Goal: Task Accomplishment & Management: Use online tool/utility

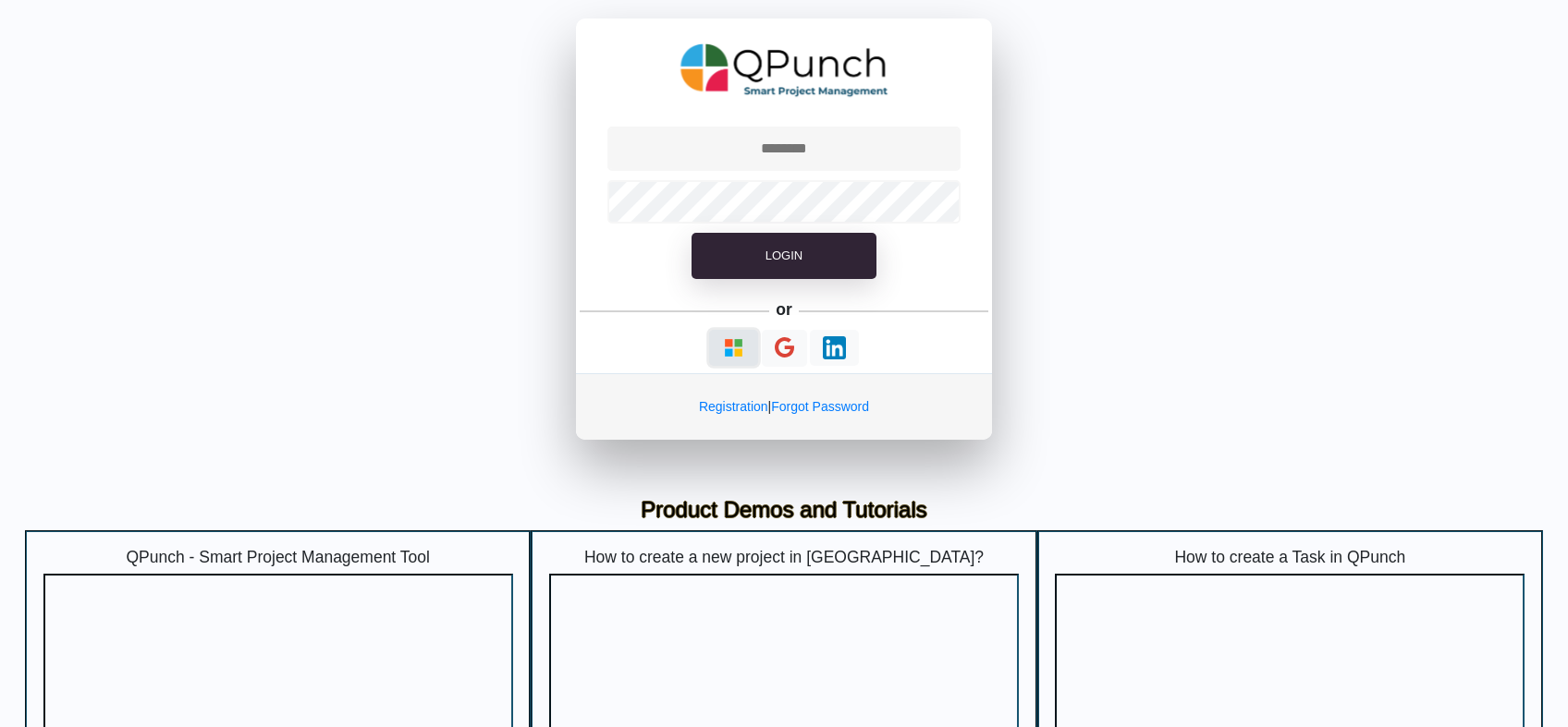
click at [735, 358] on img "button" at bounding box center [734, 348] width 23 height 23
type input "**********"
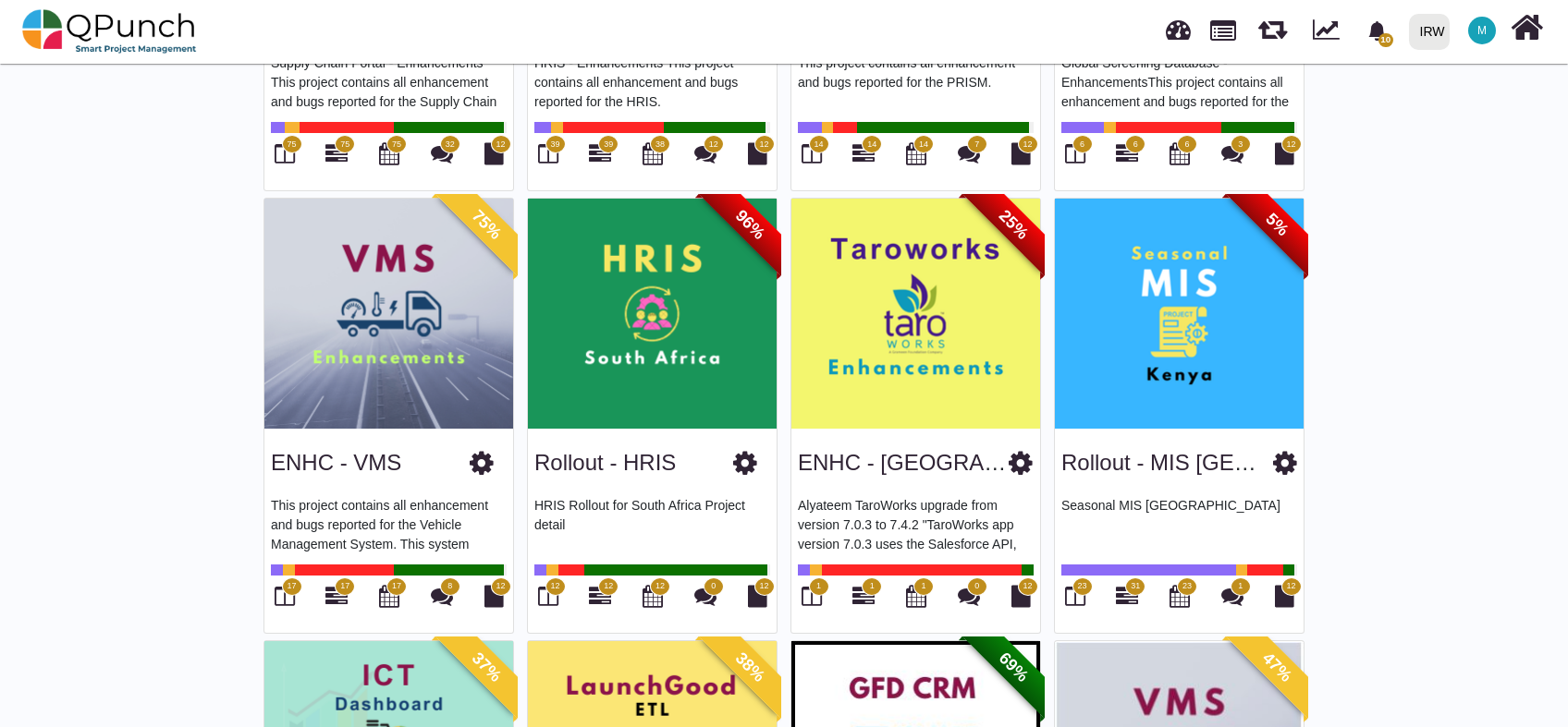
scroll to position [1505, 0]
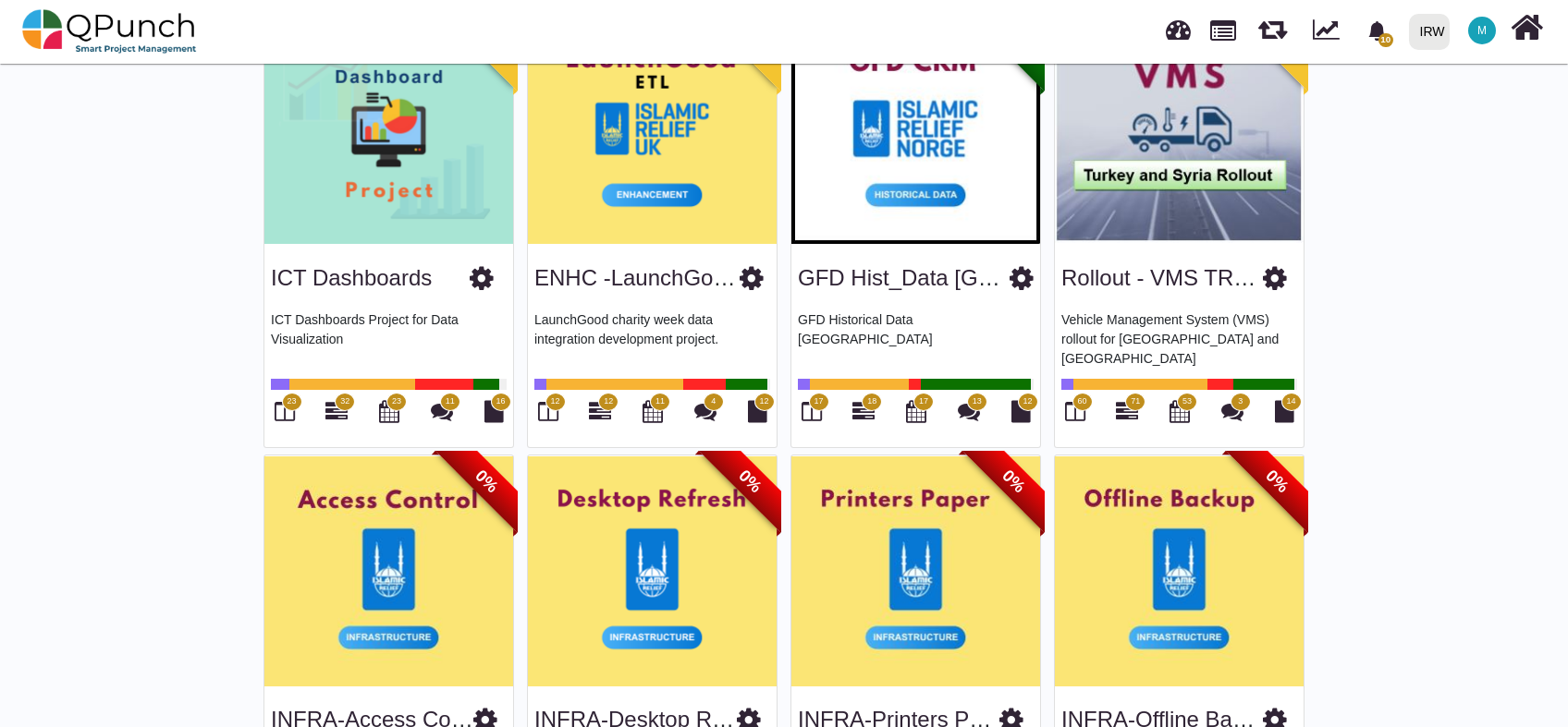
click at [1378, 30] on icon "bell fill" at bounding box center [1377, 30] width 16 height 19
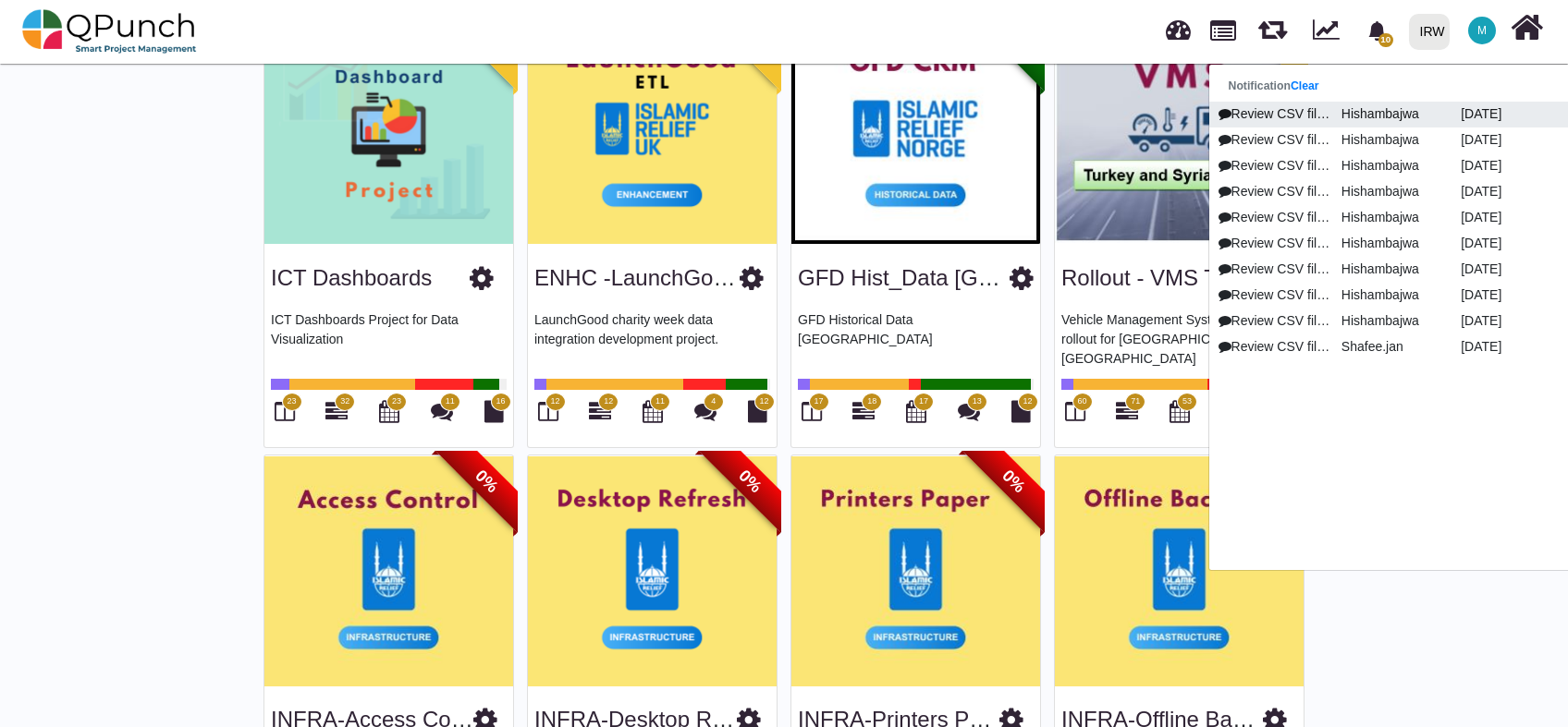
click at [1377, 116] on p "Hishambajwa" at bounding box center [1394, 114] width 119 height 19
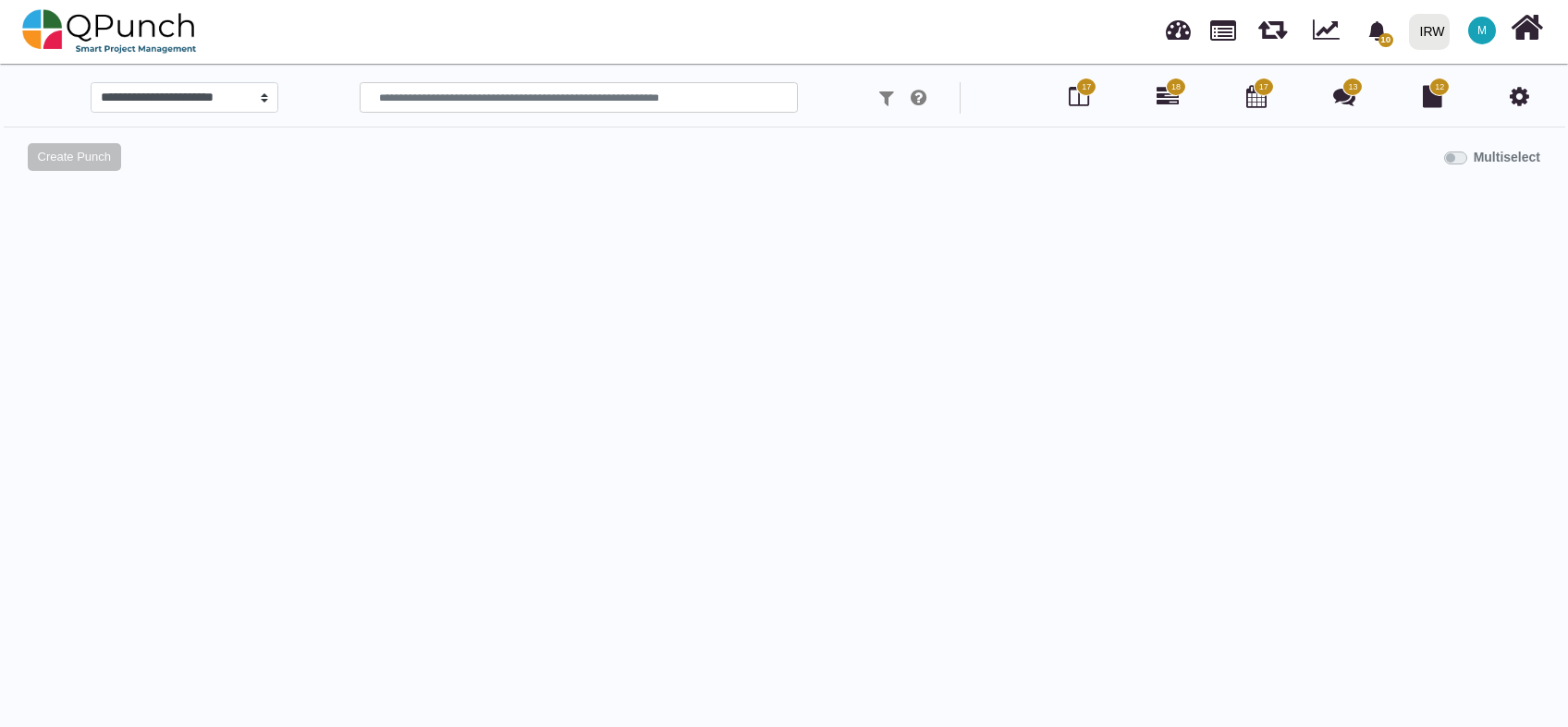
select select
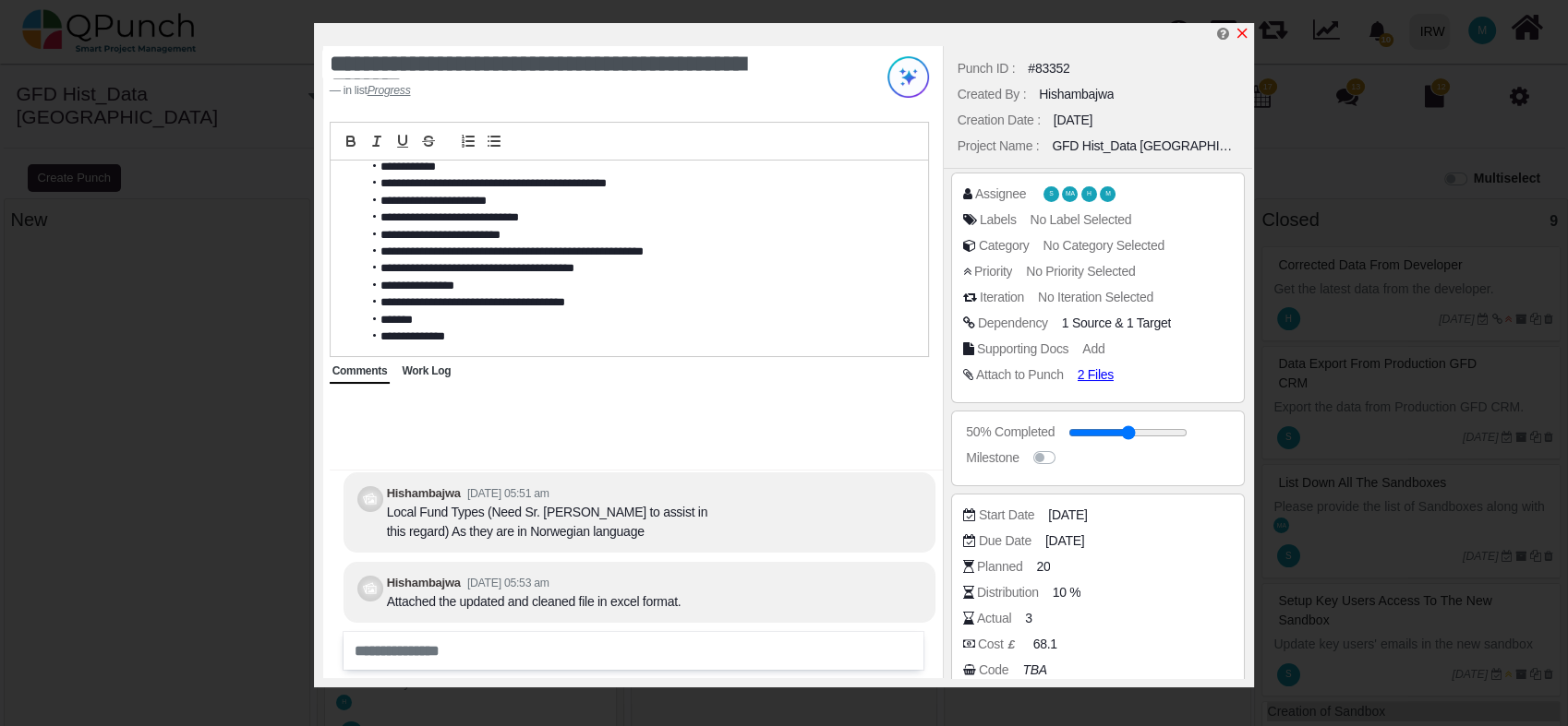
click at [1246, 33] on icon "x" at bounding box center [1243, 33] width 15 height 15
